Goal: Navigation & Orientation: Understand site structure

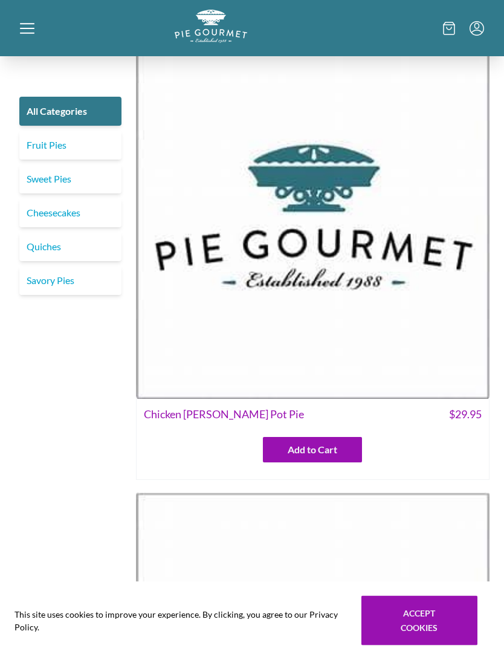
scroll to position [465, 0]
click at [28, 144] on link "Fruit Pies" at bounding box center [70, 144] width 102 height 29
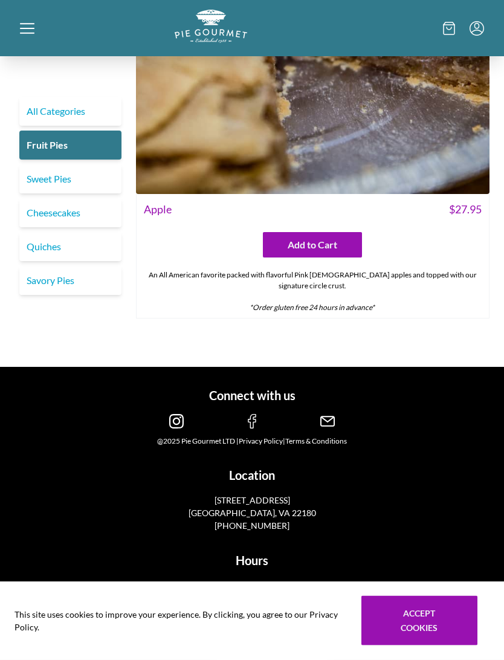
scroll to position [4653, 0]
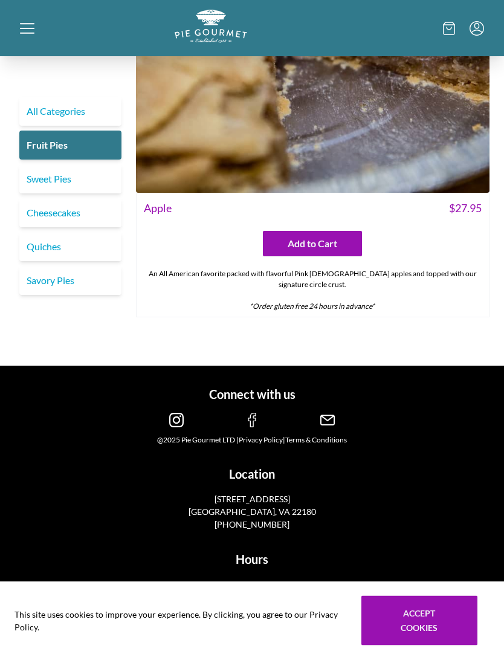
click at [25, 173] on link "Sweet Pies" at bounding box center [70, 178] width 102 height 29
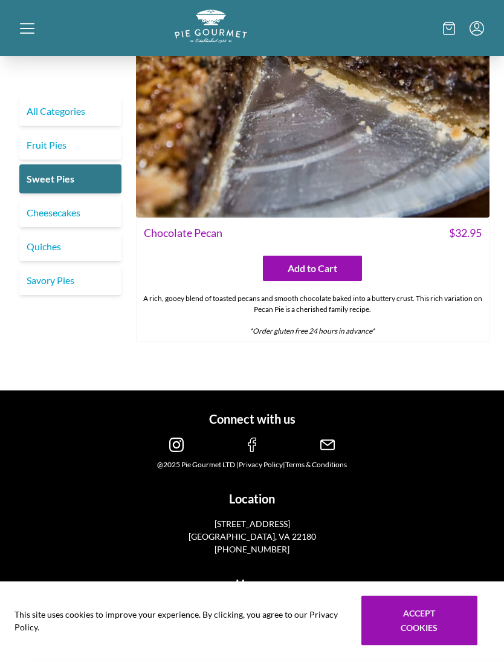
scroll to position [3660, 0]
click at [47, 210] on link "Cheesecakes" at bounding box center [70, 212] width 102 height 29
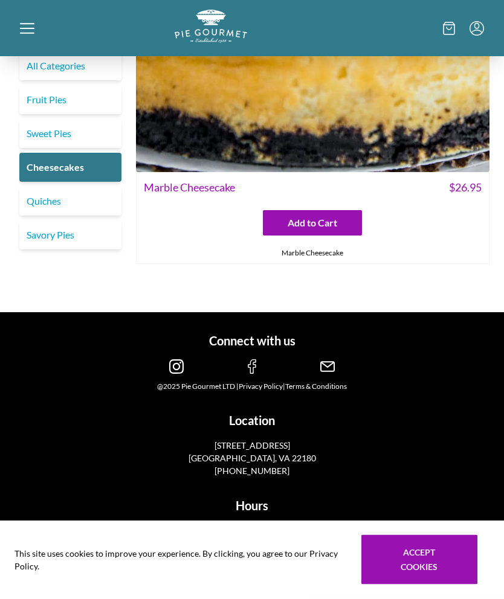
scroll to position [1192, 0]
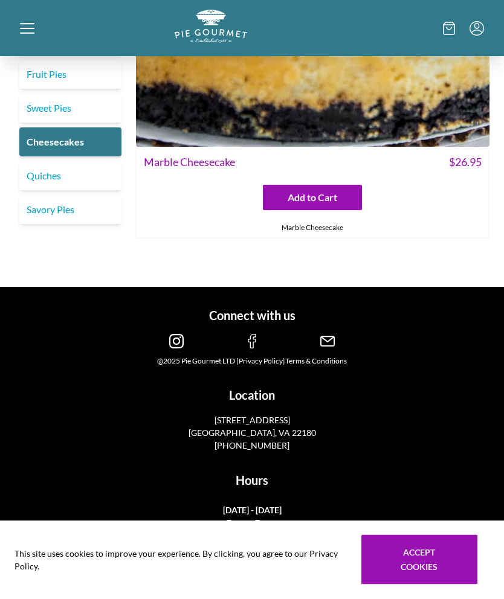
click at [43, 172] on link "Quiches" at bounding box center [70, 176] width 102 height 29
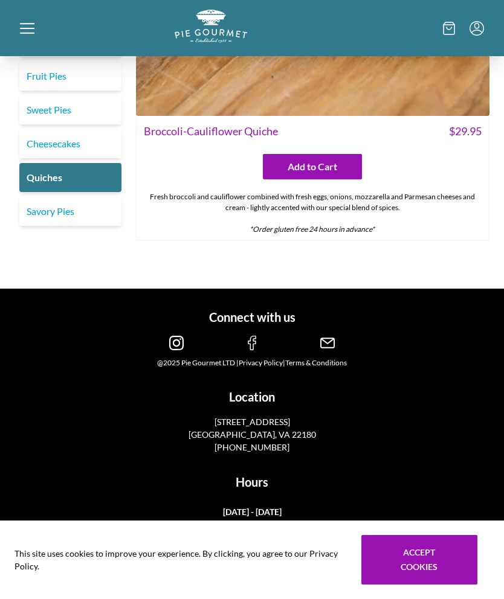
scroll to position [3647, 0]
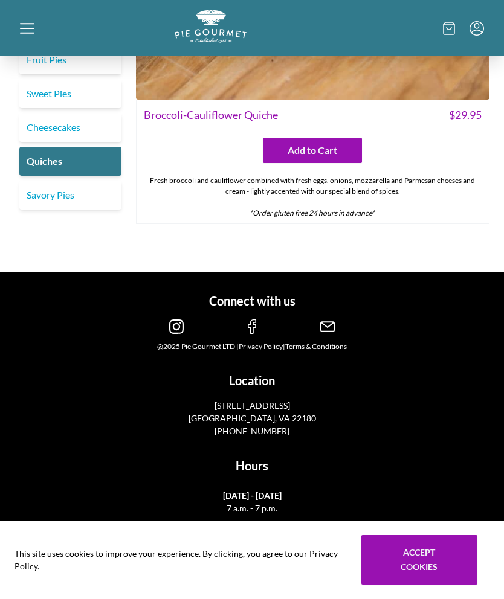
click at [54, 193] on link "Savory Pies" at bounding box center [70, 195] width 102 height 29
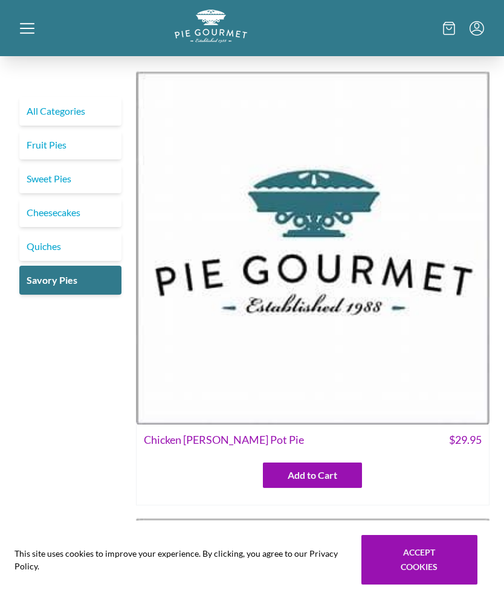
click at [50, 109] on link "All Categories" at bounding box center [70, 111] width 102 height 29
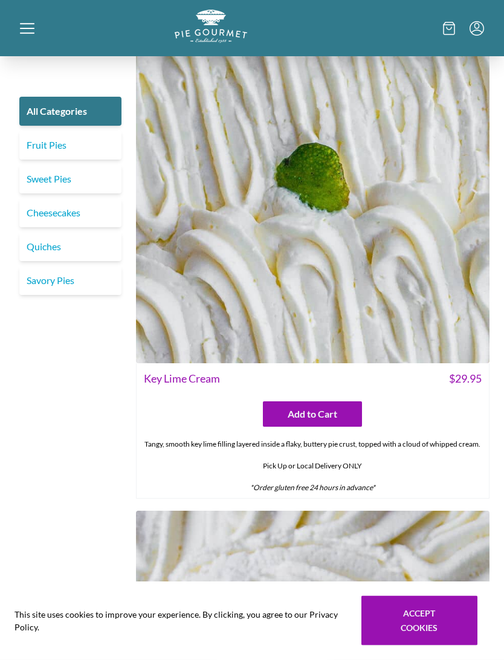
scroll to position [10044, 0]
